Goal: Information Seeking & Learning: Learn about a topic

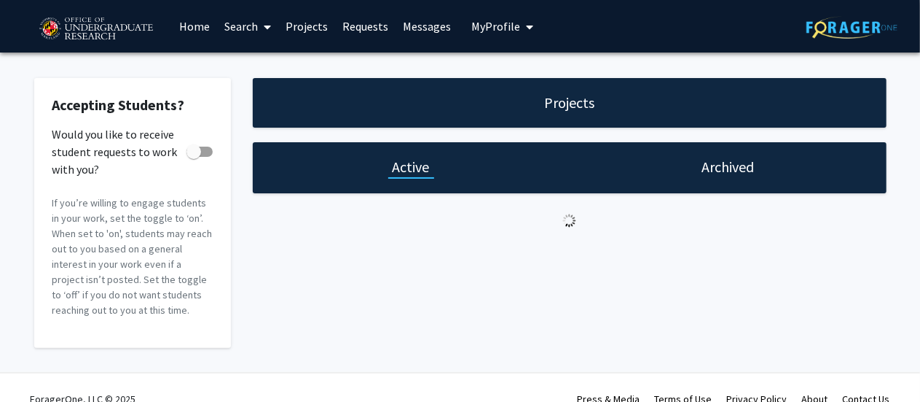
checkbox input "true"
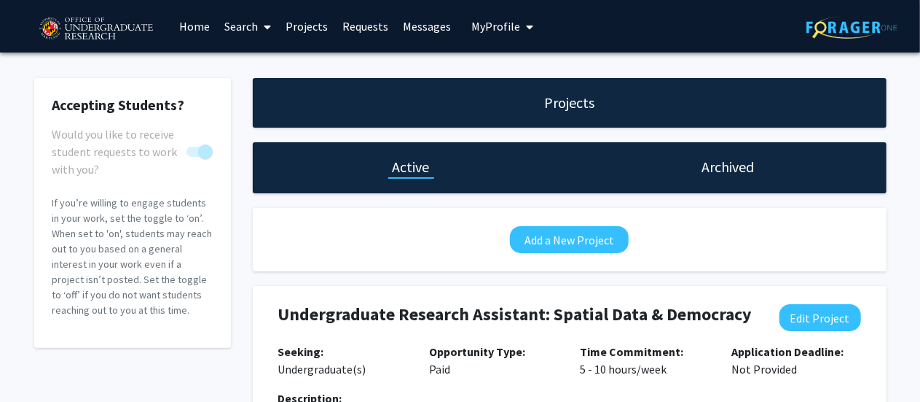
click at [429, 30] on link "Messages" at bounding box center [427, 26] width 63 height 51
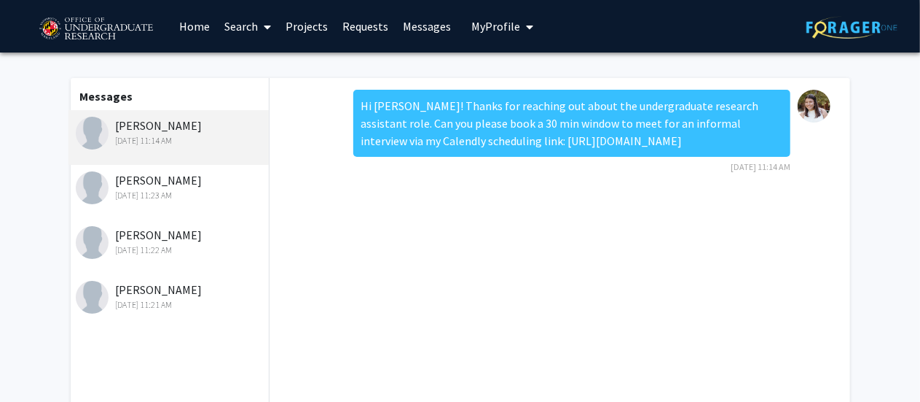
click at [147, 203] on div "[PERSON_NAME] [DATE] 11:23 AM" at bounding box center [169, 192] width 201 height 55
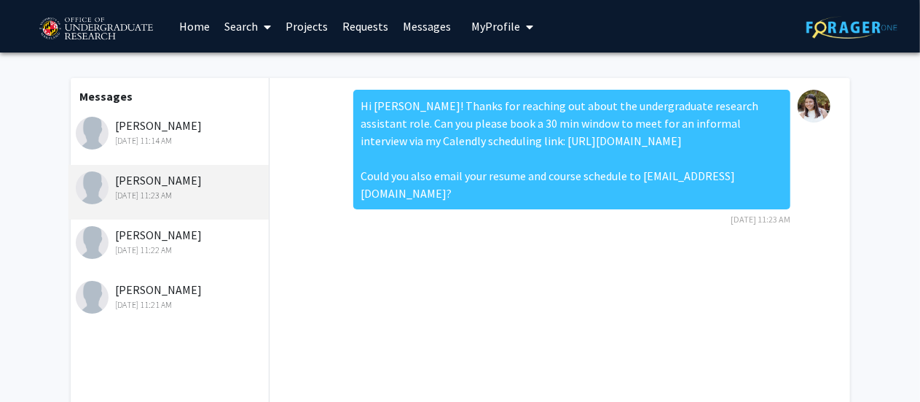
click at [369, 31] on link "Requests" at bounding box center [365, 26] width 60 height 51
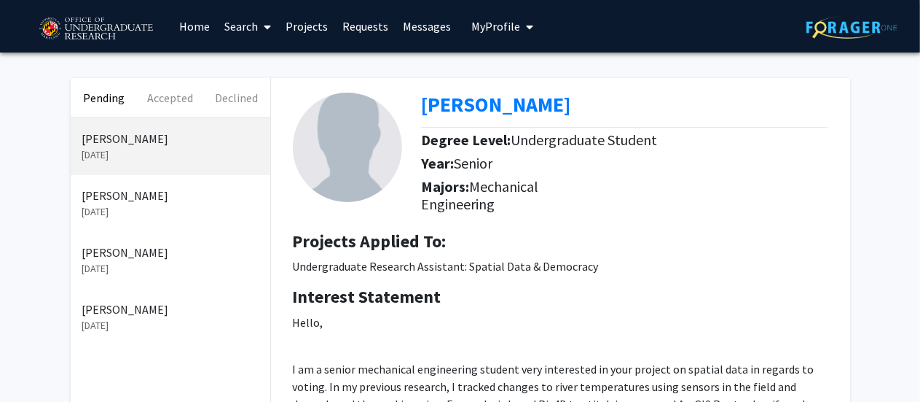
click at [146, 189] on p "[PERSON_NAME]" at bounding box center [170, 195] width 176 height 17
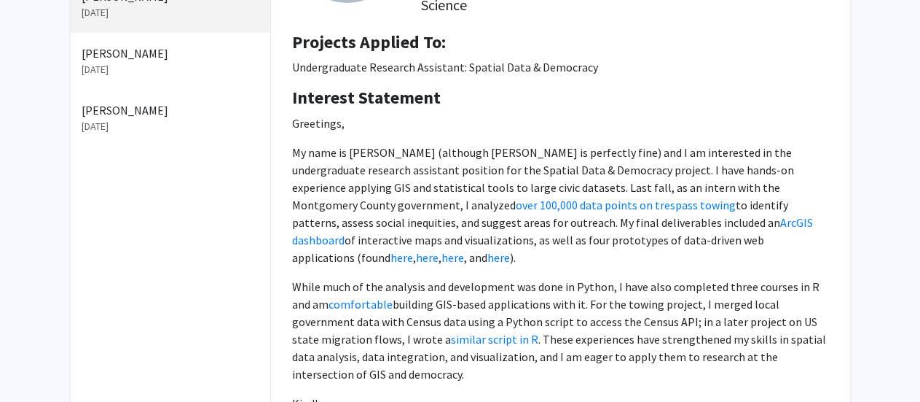
scroll to position [208, 0]
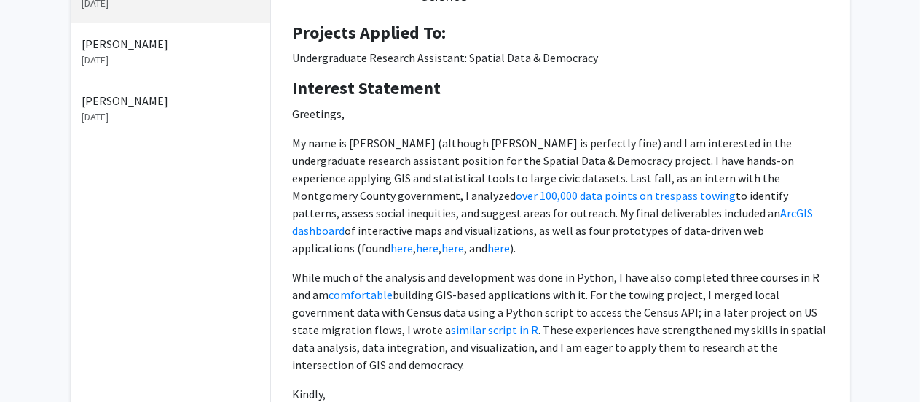
click at [697, 208] on p "My name is [PERSON_NAME] (although [PERSON_NAME] is perfectly fine) and I am in…" at bounding box center [561, 195] width 536 height 122
click at [486, 299] on p "While much of the analysis and development was done in Python, I have also comp…" at bounding box center [561, 320] width 536 height 105
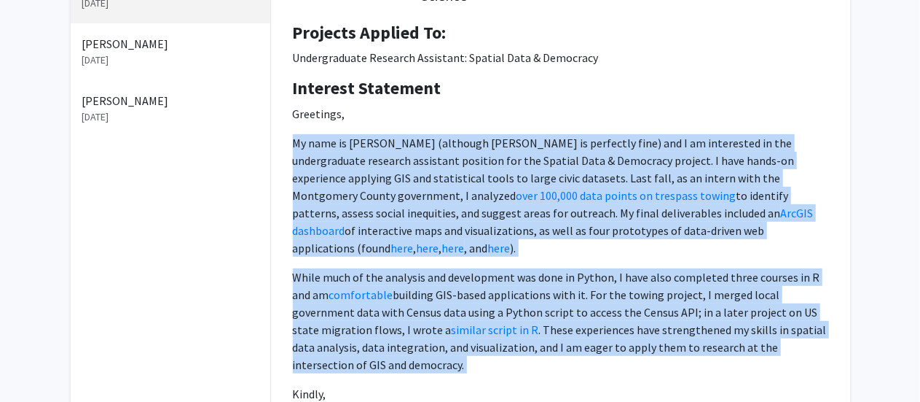
drag, startPoint x: 486, startPoint y: 299, endPoint x: 478, endPoint y: 158, distance: 140.9
click at [478, 158] on p "Greetings, My name is [PERSON_NAME] (although [PERSON_NAME] is perfectly fine) …" at bounding box center [561, 268] width 536 height 326
click at [478, 158] on p "My name is [PERSON_NAME] (although [PERSON_NAME] is perfectly fine) and I am in…" at bounding box center [561, 195] width 536 height 122
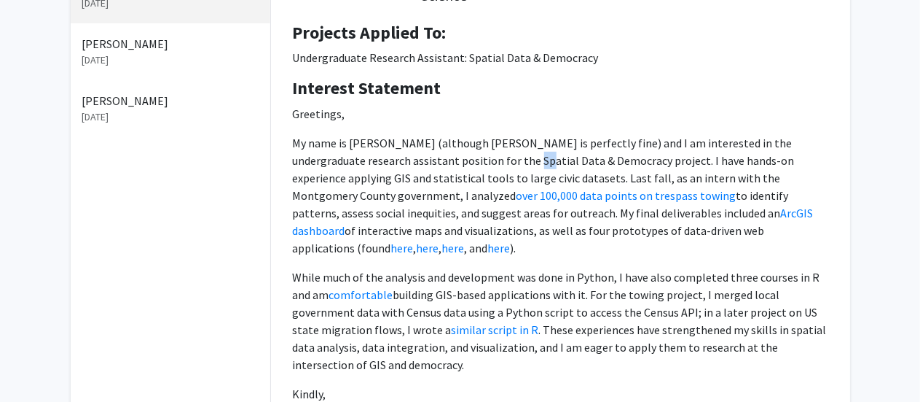
click at [478, 158] on p "My name is [PERSON_NAME] (although [PERSON_NAME] is perfectly fine) and I am in…" at bounding box center [561, 195] width 536 height 122
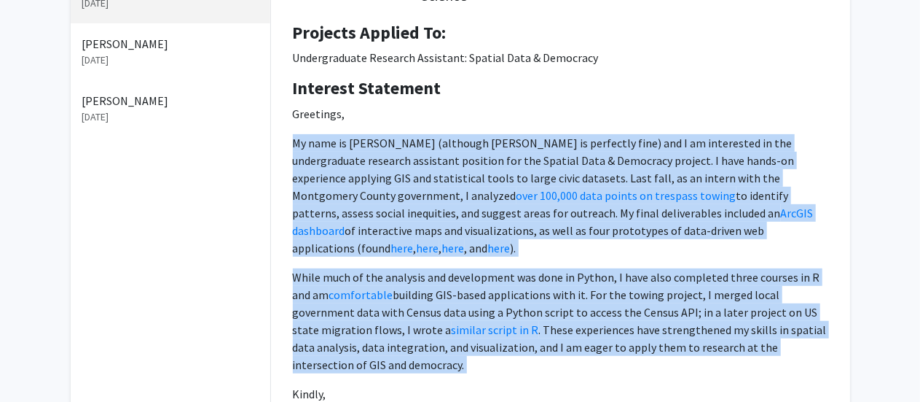
drag, startPoint x: 478, startPoint y: 158, endPoint x: 508, endPoint y: 286, distance: 131.7
click at [508, 286] on p "Greetings, My name is [PERSON_NAME] (although [PERSON_NAME] is perfectly fine) …" at bounding box center [561, 268] width 536 height 326
click at [508, 286] on p "While much of the analysis and development was done in Python, I have also comp…" at bounding box center [561, 320] width 536 height 105
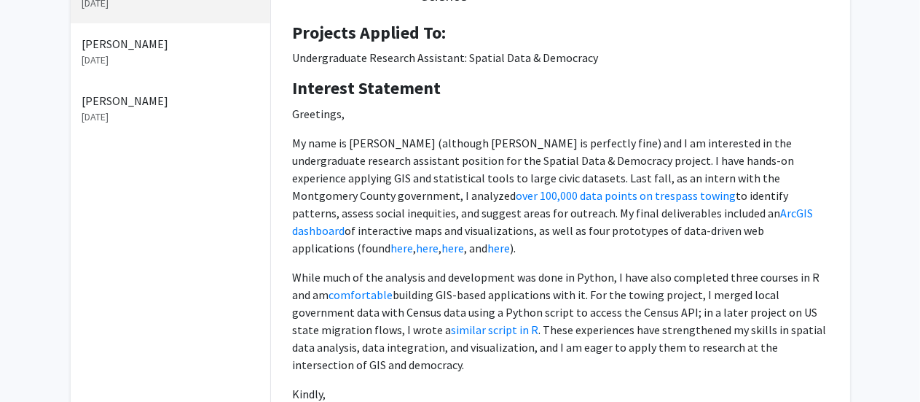
click at [568, 279] on p "While much of the analysis and development was done in Python, I have also comp…" at bounding box center [561, 320] width 536 height 105
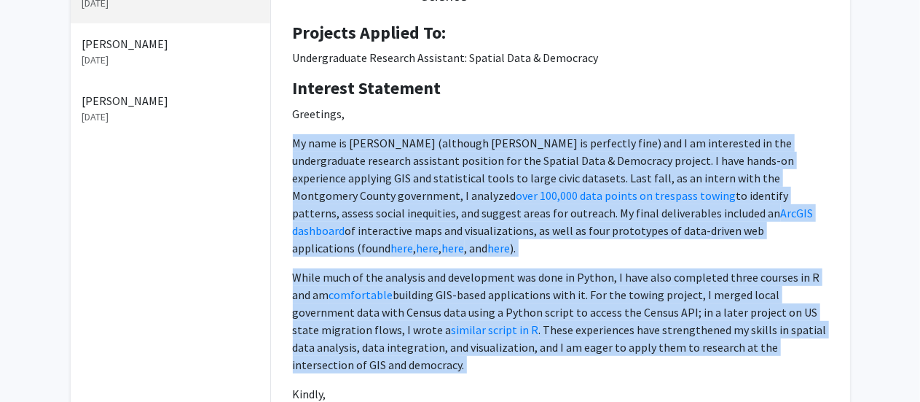
drag, startPoint x: 568, startPoint y: 279, endPoint x: 582, endPoint y: 124, distance: 155.8
click at [582, 124] on p "Greetings, My name is [PERSON_NAME] (although [PERSON_NAME] is perfectly fine) …" at bounding box center [561, 268] width 536 height 326
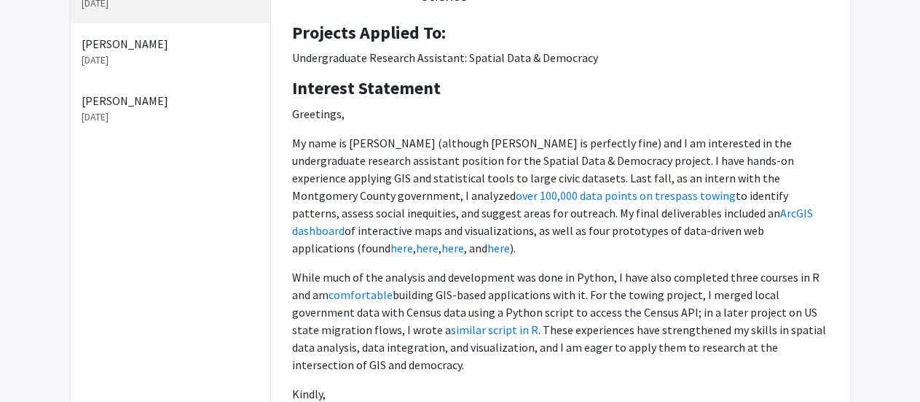
click at [303, 106] on p "Greetings," at bounding box center [561, 113] width 536 height 17
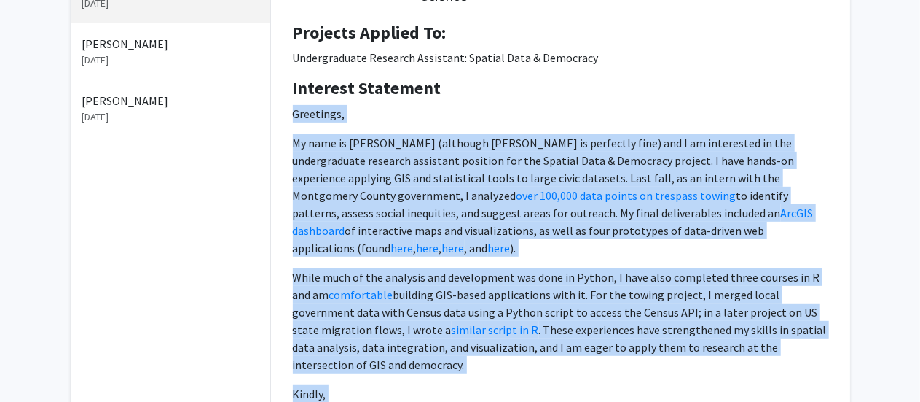
scroll to position [345, 0]
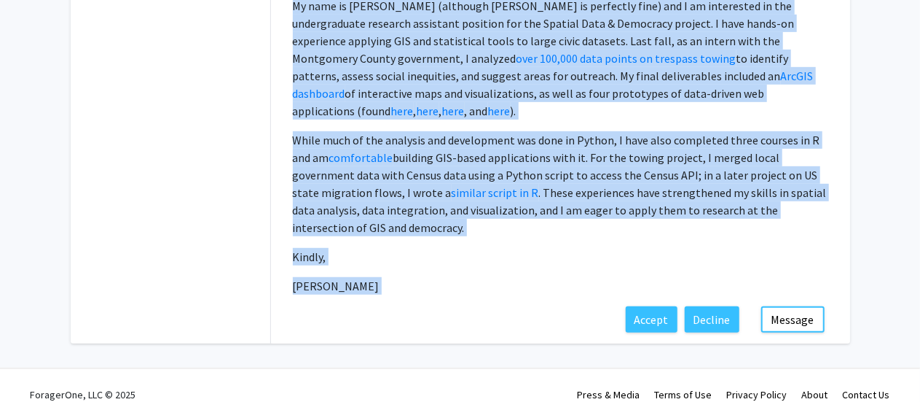
drag, startPoint x: 303, startPoint y: 106, endPoint x: 397, endPoint y: 426, distance: 333.4
click at [341, 277] on p "[PERSON_NAME]" at bounding box center [561, 285] width 536 height 17
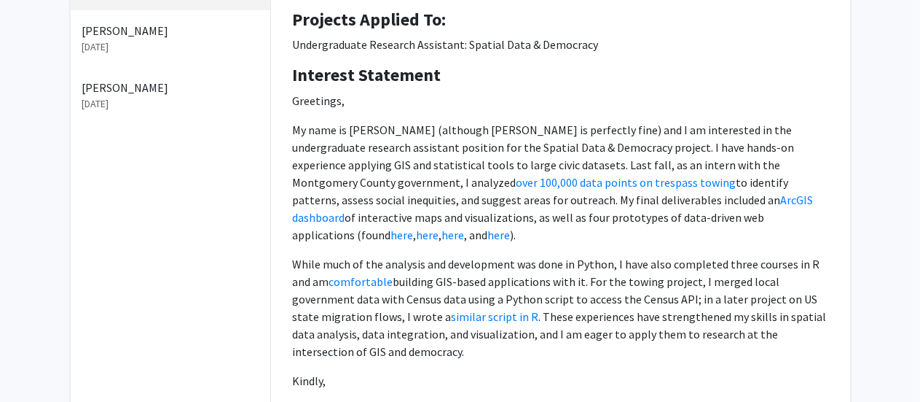
scroll to position [220, 0]
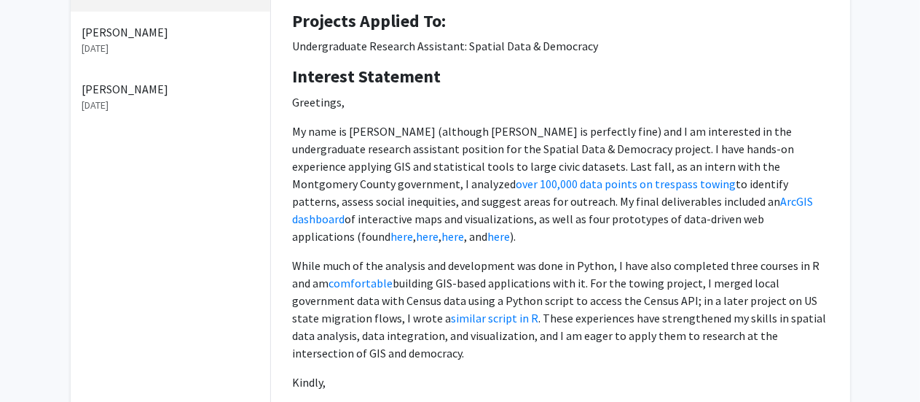
click at [507, 353] on p "Greetings, My name is [PERSON_NAME] (although [PERSON_NAME] is perfectly fine) …" at bounding box center [561, 256] width 536 height 326
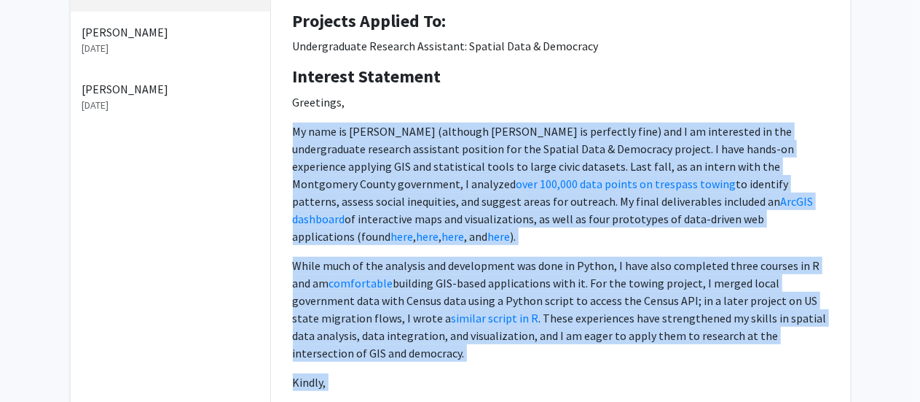
drag, startPoint x: 507, startPoint y: 353, endPoint x: 512, endPoint y: 160, distance: 193.9
click at [512, 160] on p "Greetings, My name is [PERSON_NAME] (although [PERSON_NAME] is perfectly fine) …" at bounding box center [561, 256] width 536 height 326
click at [513, 157] on p "My name is [PERSON_NAME] (although [PERSON_NAME] is perfectly fine) and I am in…" at bounding box center [561, 183] width 536 height 122
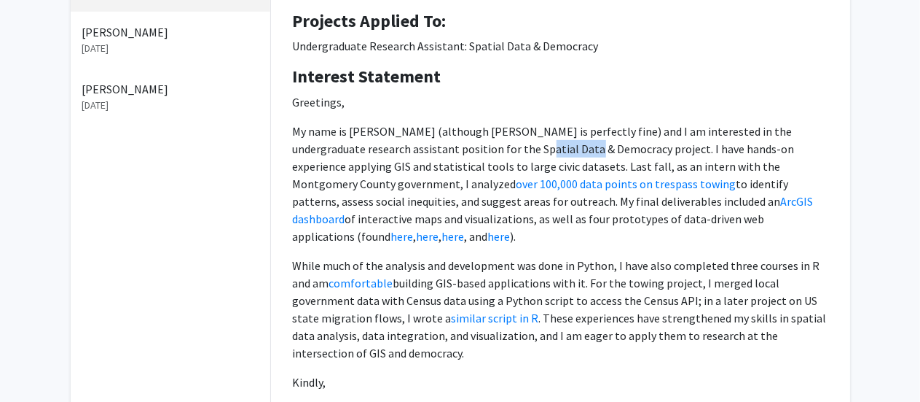
click at [513, 157] on p "My name is [PERSON_NAME] (although [PERSON_NAME] is perfectly fine) and I am in…" at bounding box center [561, 183] width 536 height 122
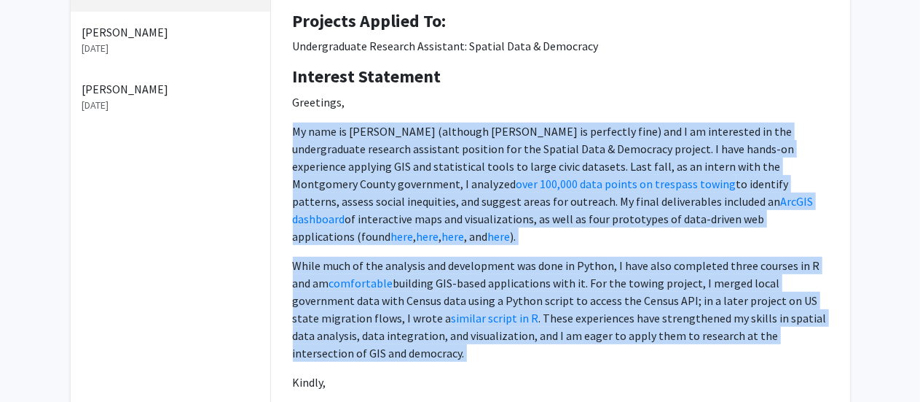
drag, startPoint x: 513, startPoint y: 157, endPoint x: 493, endPoint y: 289, distance: 134.2
click at [493, 289] on p "Greetings, My name is [PERSON_NAME] (although [PERSON_NAME] is perfectly fine) …" at bounding box center [561, 256] width 536 height 326
click at [493, 289] on p "While much of the analysis and development was done in Python, I have also comp…" at bounding box center [561, 309] width 536 height 105
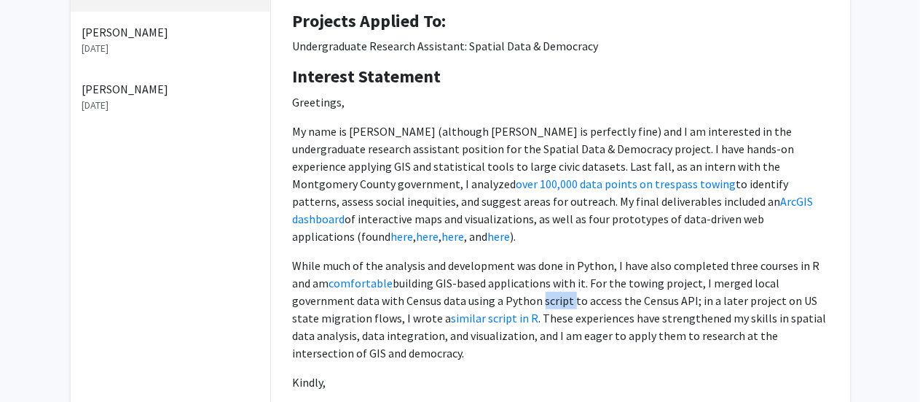
click at [493, 289] on p "While much of the analysis and development was done in Python, I have also comp…" at bounding box center [561, 309] width 536 height 105
click at [523, 132] on p "My name is [PERSON_NAME] (although [PERSON_NAME] is perfectly fine) and I am in…" at bounding box center [561, 183] width 536 height 122
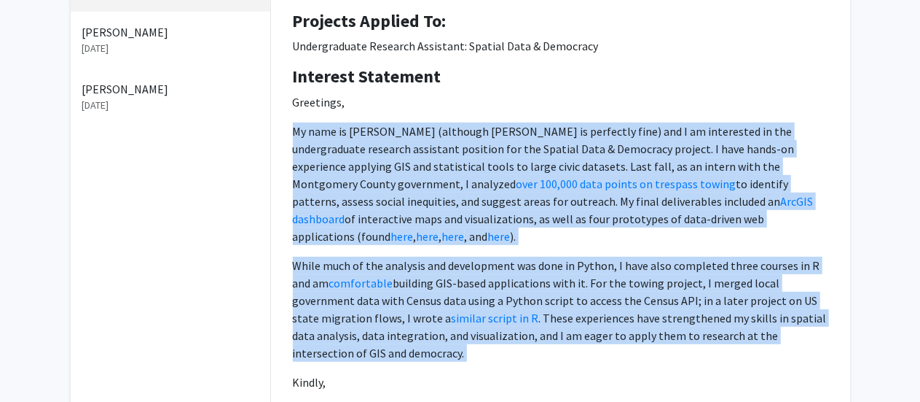
drag, startPoint x: 523, startPoint y: 132, endPoint x: 522, endPoint y: 298, distance: 166.2
click at [522, 298] on p "Greetings, My name is [PERSON_NAME] (although [PERSON_NAME] is perfectly fine) …" at bounding box center [561, 256] width 536 height 326
click at [522, 298] on p "While much of the analysis and development was done in Python, I have also comp…" at bounding box center [561, 309] width 536 height 105
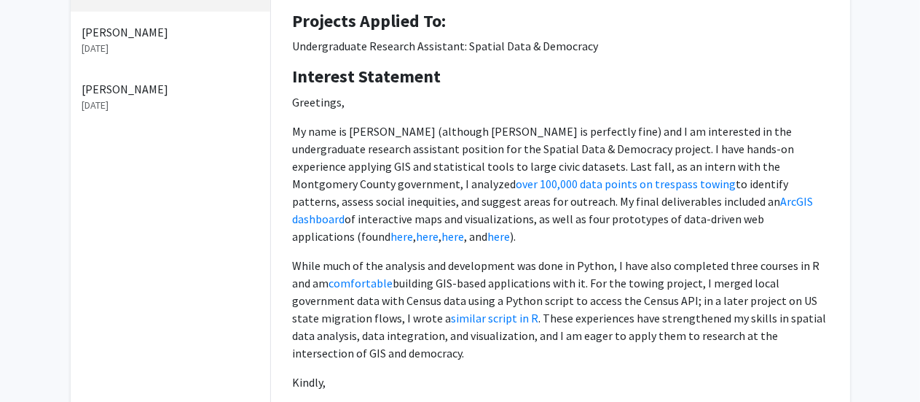
click at [498, 264] on p "While much of the analysis and development was done in Python, I have also comp…" at bounding box center [561, 309] width 536 height 105
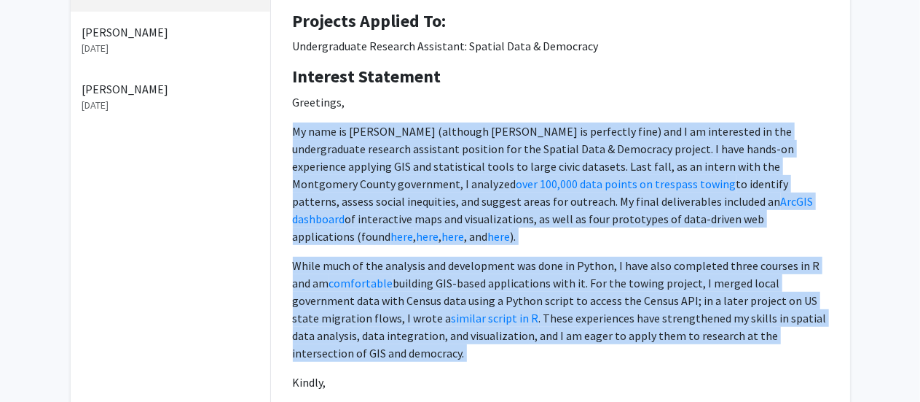
drag, startPoint x: 498, startPoint y: 264, endPoint x: 530, endPoint y: 145, distance: 122.9
click at [530, 145] on p "Greetings, My name is [PERSON_NAME] (although [PERSON_NAME] is perfectly fine) …" at bounding box center [561, 256] width 536 height 326
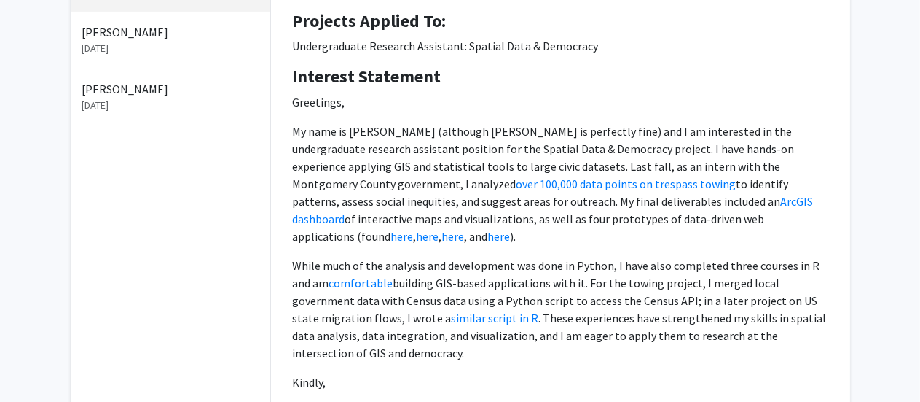
click at [599, 109] on p "Greetings," at bounding box center [561, 101] width 536 height 17
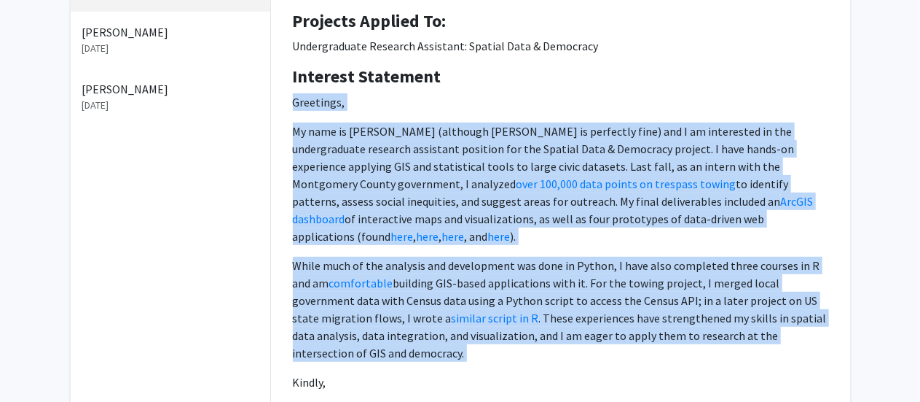
drag, startPoint x: 599, startPoint y: 109, endPoint x: 604, endPoint y: 289, distance: 180.8
click at [604, 289] on p "Greetings, My name is [PERSON_NAME] (although [PERSON_NAME] is perfectly fine) …" at bounding box center [561, 256] width 536 height 326
click at [604, 289] on p "While much of the analysis and development was done in Python, I have also comp…" at bounding box center [561, 309] width 536 height 105
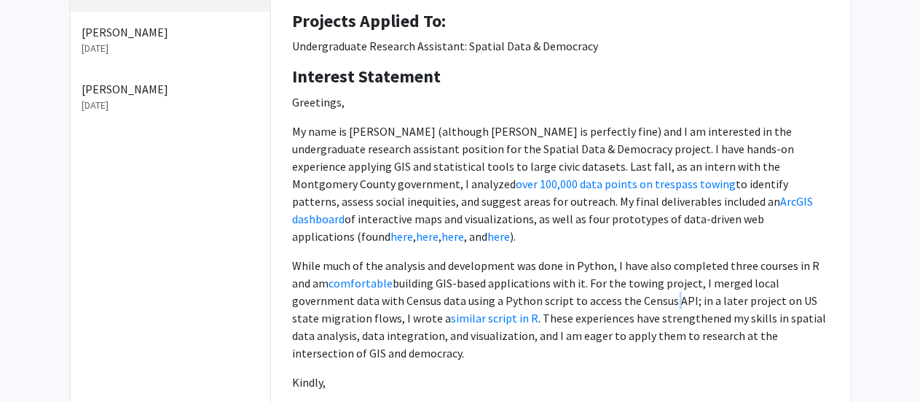
click at [604, 289] on p "While much of the analysis and development was done in Python, I have also comp…" at bounding box center [561, 309] width 536 height 105
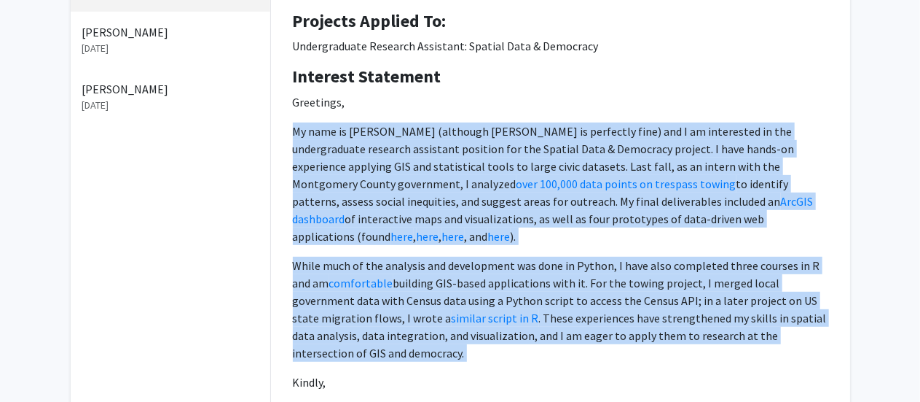
drag, startPoint x: 604, startPoint y: 289, endPoint x: 633, endPoint y: 165, distance: 127.8
click at [633, 165] on p "Greetings, My name is [PERSON_NAME] (although [PERSON_NAME] is perfectly fine) …" at bounding box center [561, 256] width 536 height 326
click at [633, 165] on p "My name is [PERSON_NAME] (although [PERSON_NAME] is perfectly fine) and I am in…" at bounding box center [561, 183] width 536 height 122
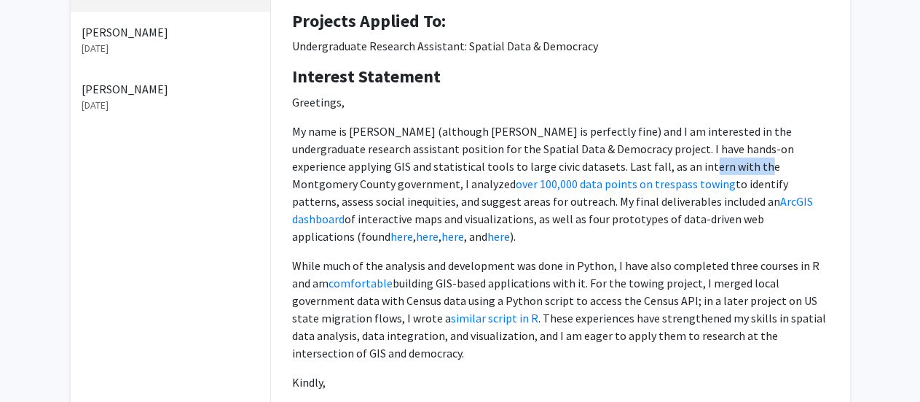
click at [633, 165] on p "My name is [PERSON_NAME] (although [PERSON_NAME] is perfectly fine) and I am in…" at bounding box center [561, 183] width 536 height 122
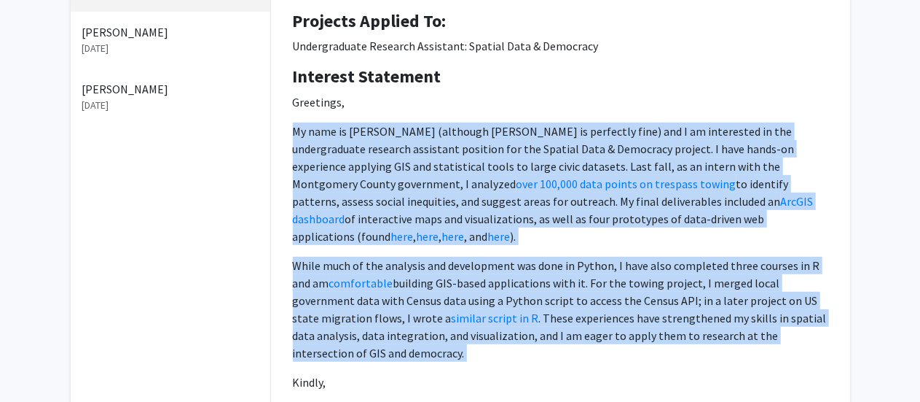
drag, startPoint x: 633, startPoint y: 165, endPoint x: 627, endPoint y: 303, distance: 138.6
click at [627, 303] on p "Greetings, My name is [PERSON_NAME] (although [PERSON_NAME] is perfectly fine) …" at bounding box center [561, 256] width 536 height 326
click at [627, 303] on p "While much of the analysis and development was done in Python, I have also comp…" at bounding box center [561, 309] width 536 height 105
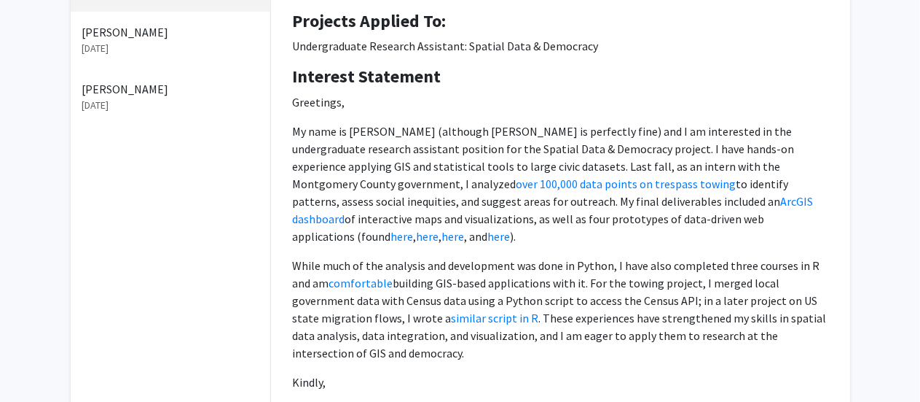
scroll to position [286, 0]
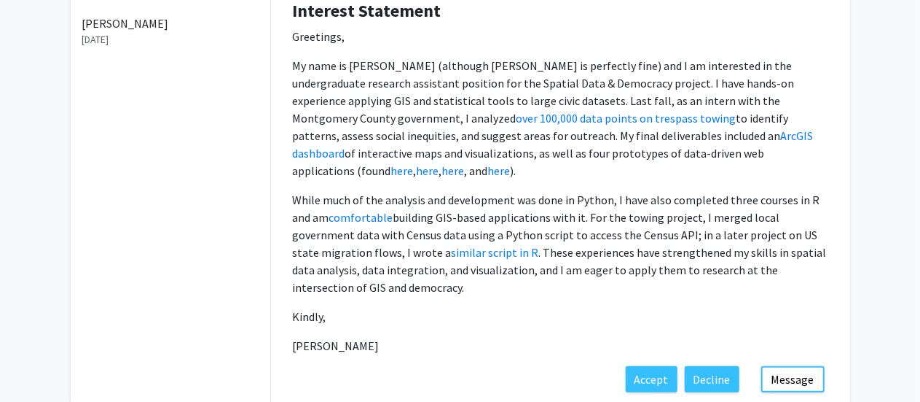
click at [315, 43] on p "Greetings," at bounding box center [561, 36] width 536 height 17
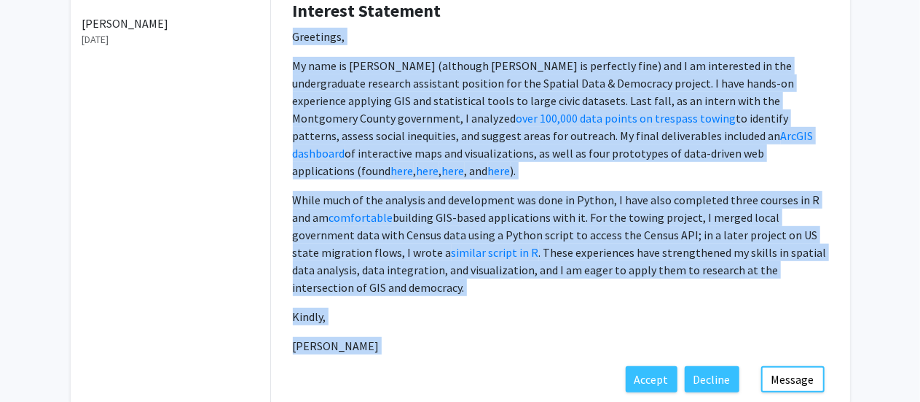
drag, startPoint x: 315, startPoint y: 43, endPoint x: 322, endPoint y: 324, distance: 280.7
click at [322, 324] on p "Greetings, My name is [PERSON_NAME] (although [PERSON_NAME] is perfectly fine) …" at bounding box center [561, 191] width 536 height 326
click at [322, 337] on p "[PERSON_NAME]" at bounding box center [561, 345] width 536 height 17
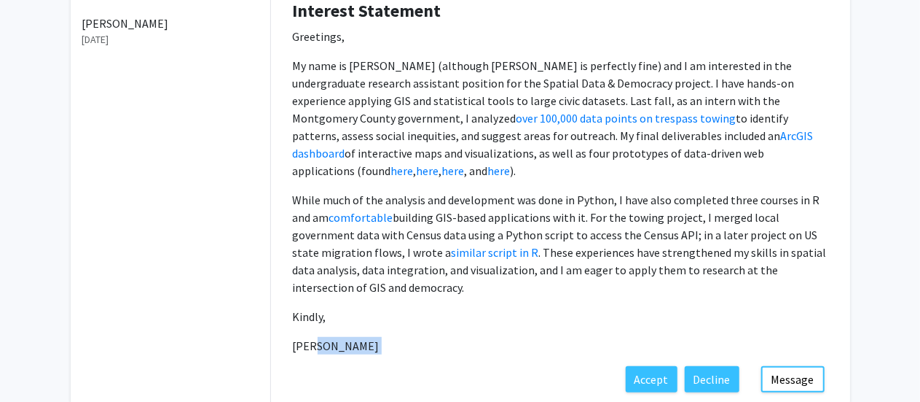
click at [322, 337] on p "[PERSON_NAME]" at bounding box center [561, 345] width 536 height 17
click at [305, 36] on p "Greetings," at bounding box center [561, 36] width 536 height 17
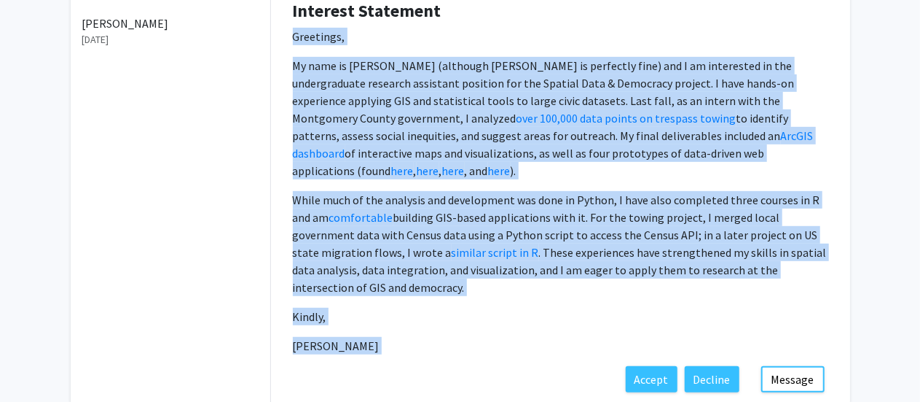
scroll to position [345, 0]
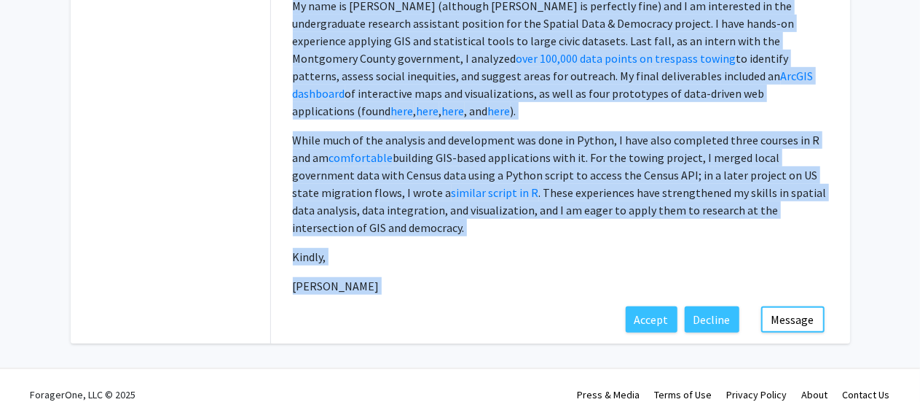
drag, startPoint x: 305, startPoint y: 36, endPoint x: 364, endPoint y: 272, distance: 242.7
click at [364, 272] on p "Greetings, My name is [PERSON_NAME] (although [PERSON_NAME] is perfectly fine) …" at bounding box center [561, 131] width 536 height 326
click at [364, 277] on p "[PERSON_NAME]" at bounding box center [561, 285] width 536 height 17
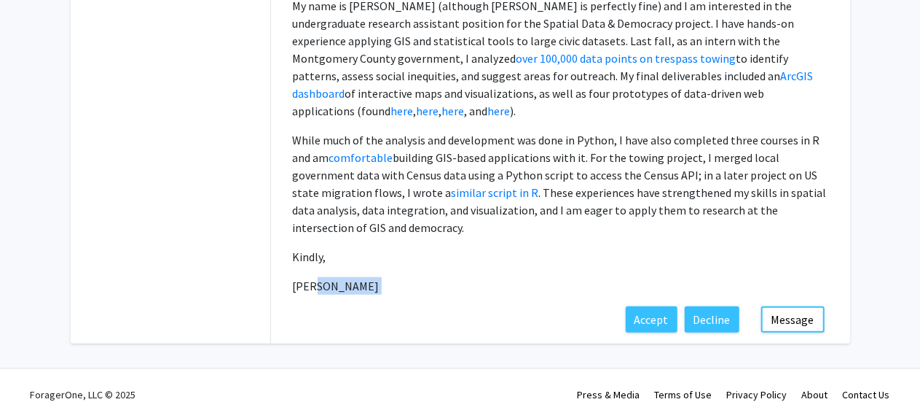
click at [364, 277] on p "[PERSON_NAME]" at bounding box center [561, 285] width 536 height 17
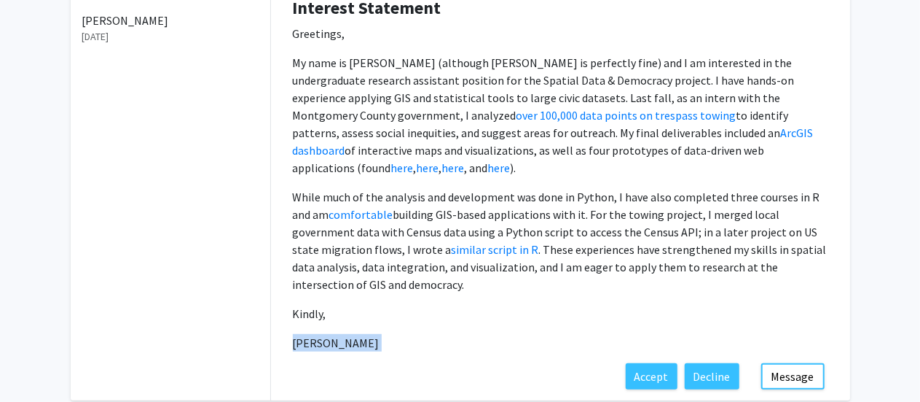
scroll to position [287, 0]
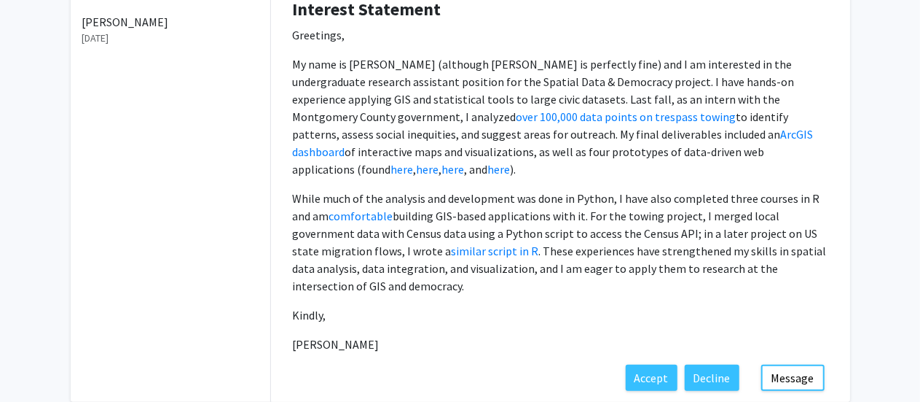
click at [329, 36] on p "Greetings," at bounding box center [561, 34] width 536 height 17
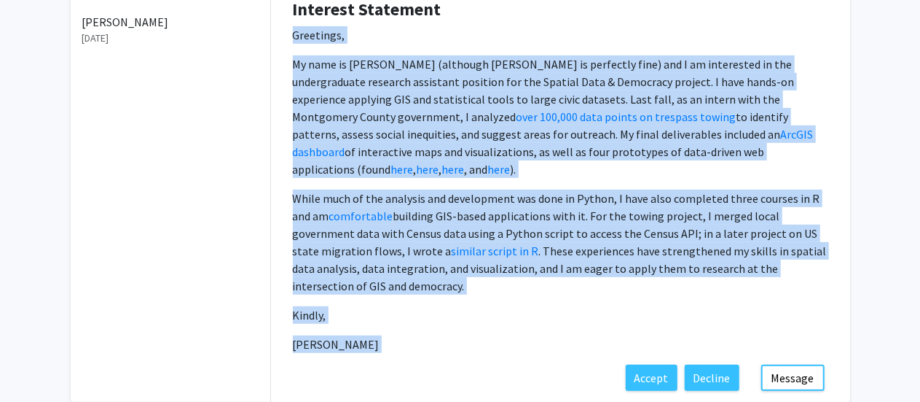
drag, startPoint x: 329, startPoint y: 36, endPoint x: 321, endPoint y: 329, distance: 293.0
click at [321, 329] on p "Greetings, My name is [PERSON_NAME] (although [PERSON_NAME] is perfectly fine) …" at bounding box center [561, 189] width 536 height 326
click at [321, 335] on p "[PERSON_NAME]" at bounding box center [561, 343] width 536 height 17
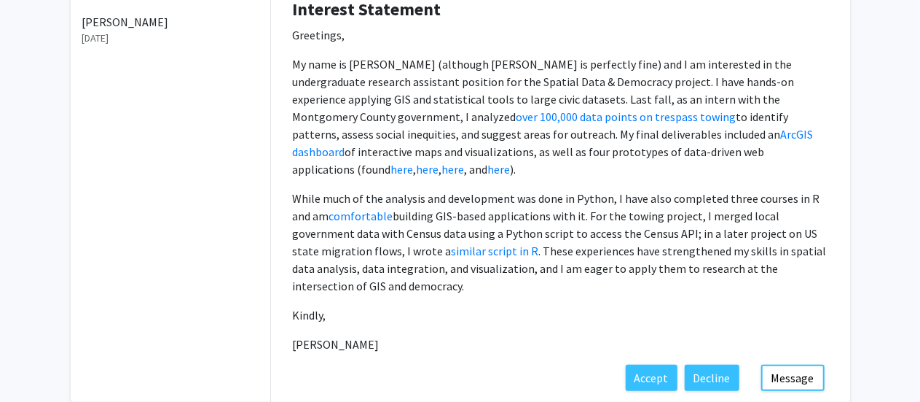
click at [305, 31] on p "Greetings," at bounding box center [561, 34] width 536 height 17
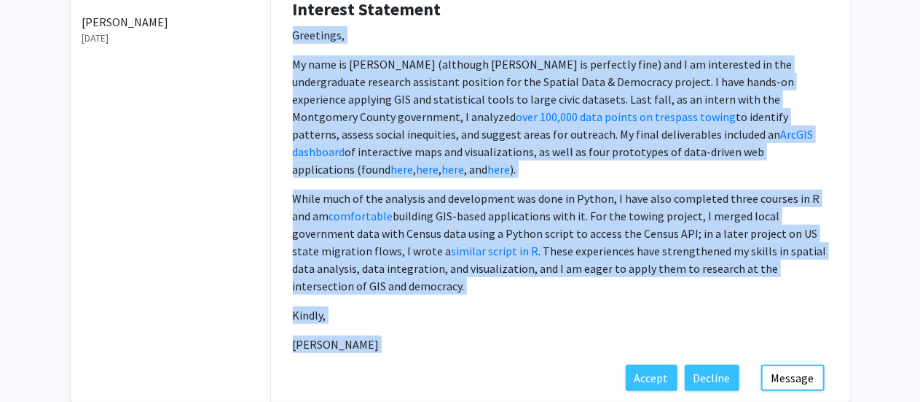
drag, startPoint x: 305, startPoint y: 31, endPoint x: 328, endPoint y: 353, distance: 323.0
click at [328, 353] on fg-application-details "[PERSON_NAME] Degree Level: Undergraduate Student Year: [PERSON_NAME]: Informat…" at bounding box center [560, 96] width 579 height 611
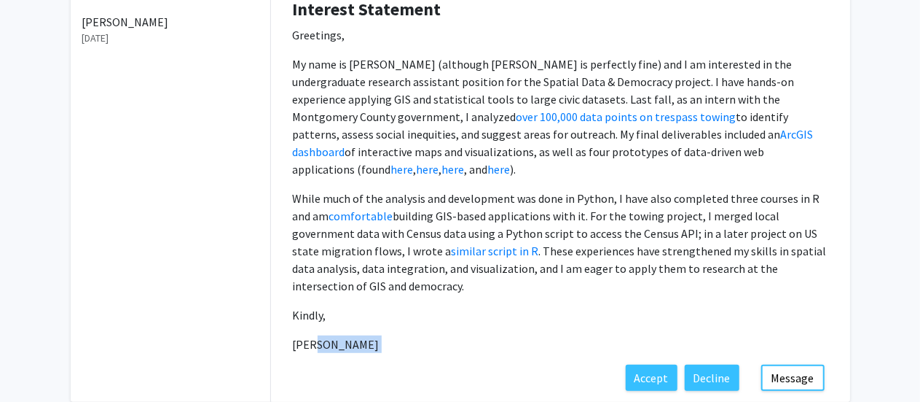
click at [328, 353] on fg-application-details "[PERSON_NAME] Degree Level: Undergraduate Student Year: [PERSON_NAME]: Informat…" at bounding box center [560, 96] width 579 height 611
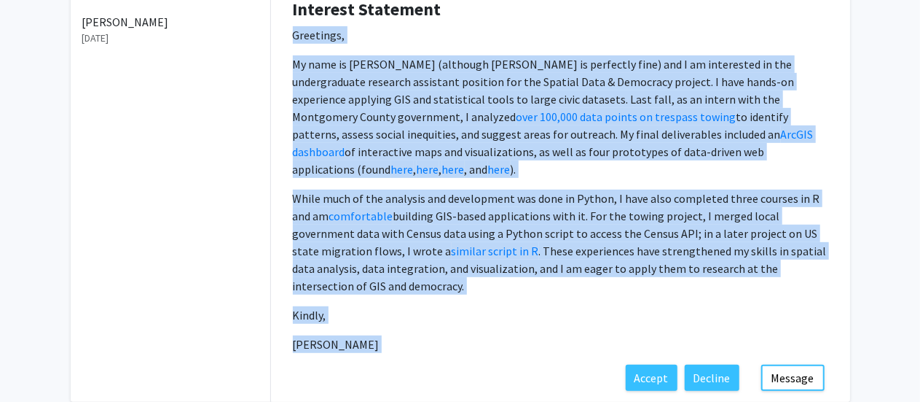
drag, startPoint x: 328, startPoint y: 353, endPoint x: 324, endPoint y: 31, distance: 321.4
click at [324, 31] on fg-application-details "[PERSON_NAME] Degree Level: Undergraduate Student Year: [PERSON_NAME]: Informat…" at bounding box center [560, 96] width 579 height 611
click at [324, 31] on p "Greetings," at bounding box center [561, 34] width 536 height 17
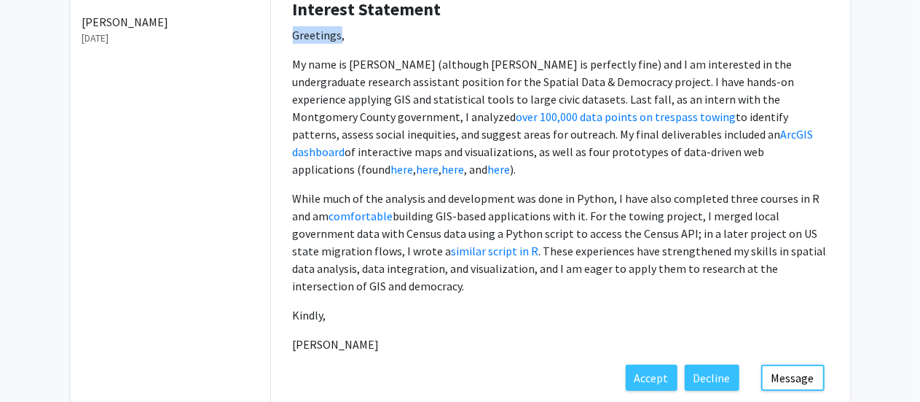
click at [324, 31] on p "Greetings," at bounding box center [561, 34] width 536 height 17
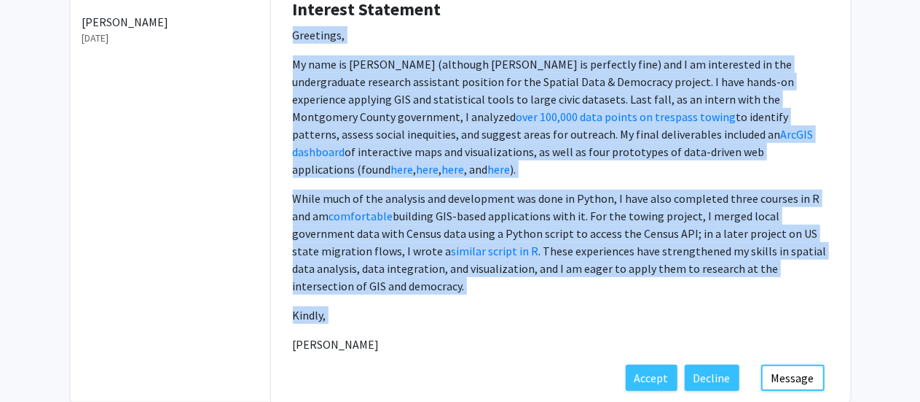
drag, startPoint x: 324, startPoint y: 31, endPoint x: 361, endPoint y: 297, distance: 267.9
click at [361, 297] on p "Greetings, My name is [PERSON_NAME] (although [PERSON_NAME] is perfectly fine) …" at bounding box center [561, 189] width 536 height 326
click at [361, 306] on p "Kindly," at bounding box center [561, 314] width 536 height 17
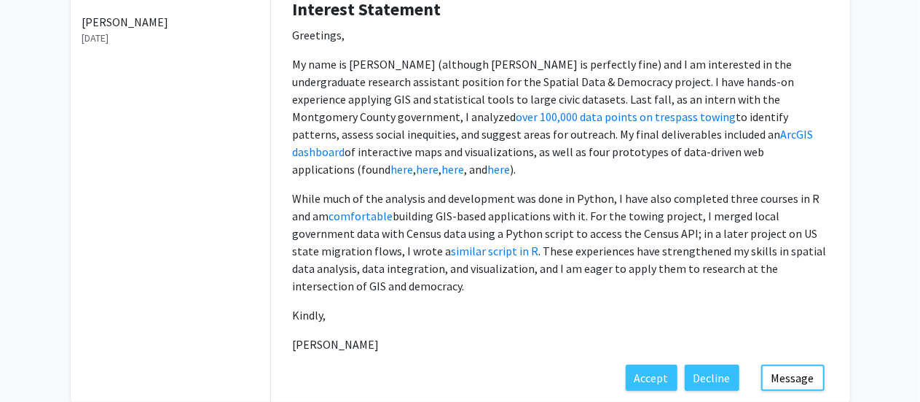
click at [312, 33] on p "Greetings," at bounding box center [561, 34] width 536 height 17
click at [310, 335] on p "[PERSON_NAME]" at bounding box center [561, 343] width 536 height 17
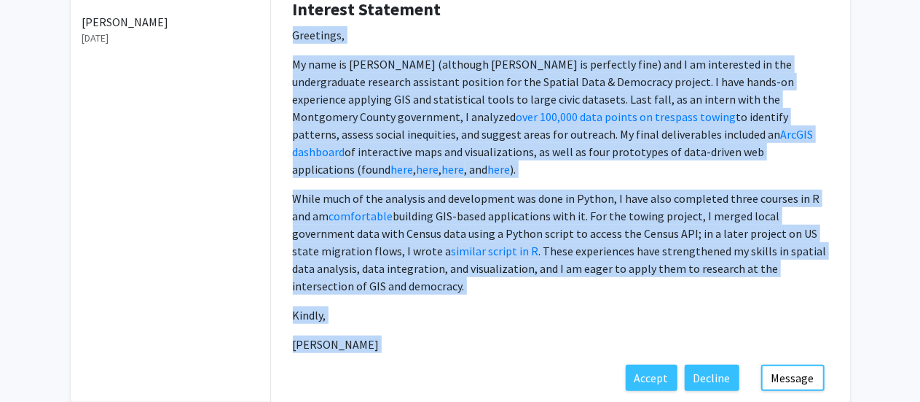
drag, startPoint x: 310, startPoint y: 330, endPoint x: 328, endPoint y: 41, distance: 289.8
click at [328, 41] on p "Greetings, My name is [PERSON_NAME] (although [PERSON_NAME] is perfectly fine) …" at bounding box center [561, 189] width 536 height 326
click at [328, 41] on p "Greetings," at bounding box center [561, 34] width 536 height 17
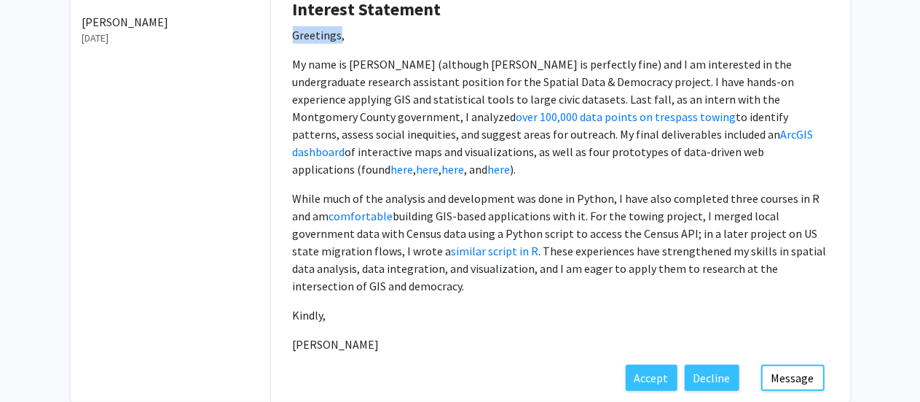
click at [328, 41] on p "Greetings," at bounding box center [561, 34] width 536 height 17
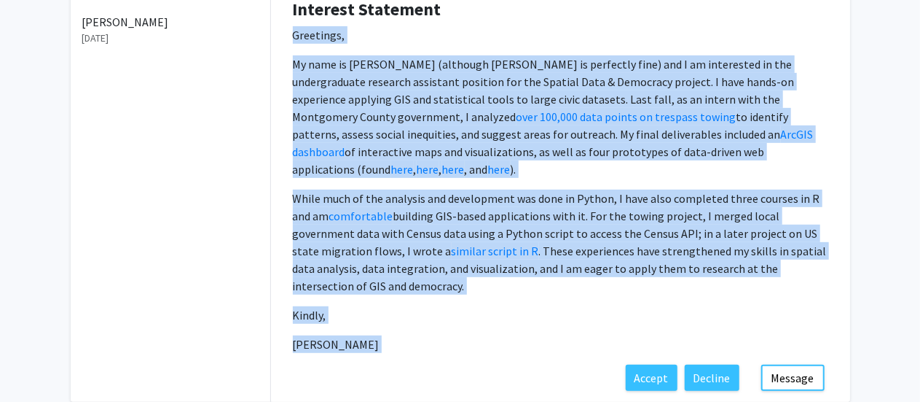
drag, startPoint x: 328, startPoint y: 41, endPoint x: 308, endPoint y: 324, distance: 283.4
click at [308, 324] on p "Greetings, My name is [PERSON_NAME] (although [PERSON_NAME] is perfectly fine) …" at bounding box center [561, 189] width 536 height 326
click at [308, 335] on p "[PERSON_NAME]" at bounding box center [561, 343] width 536 height 17
